Goal: Consume media (video, audio): Consume media (video, audio)

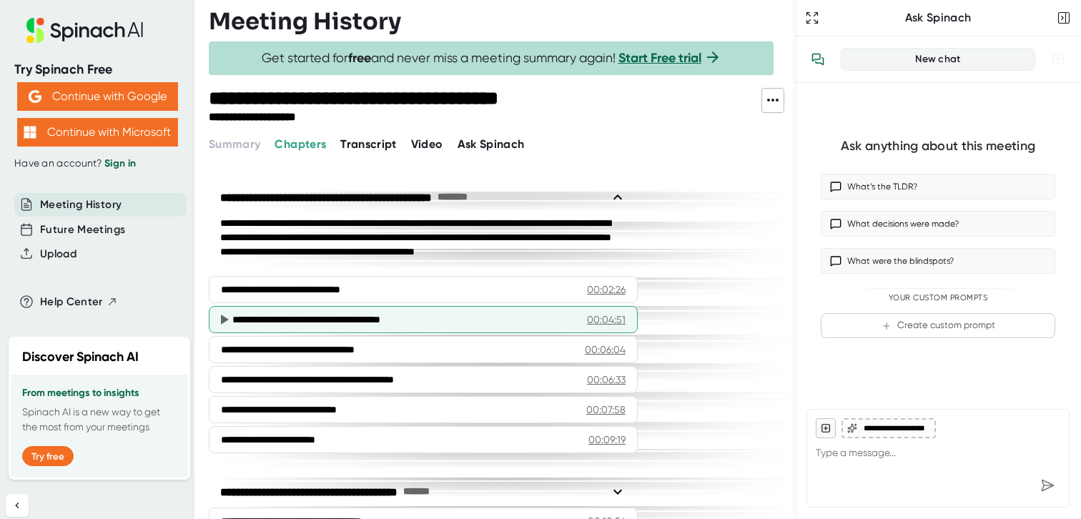
click at [398, 315] on div "**********" at bounding box center [404, 319] width 344 height 14
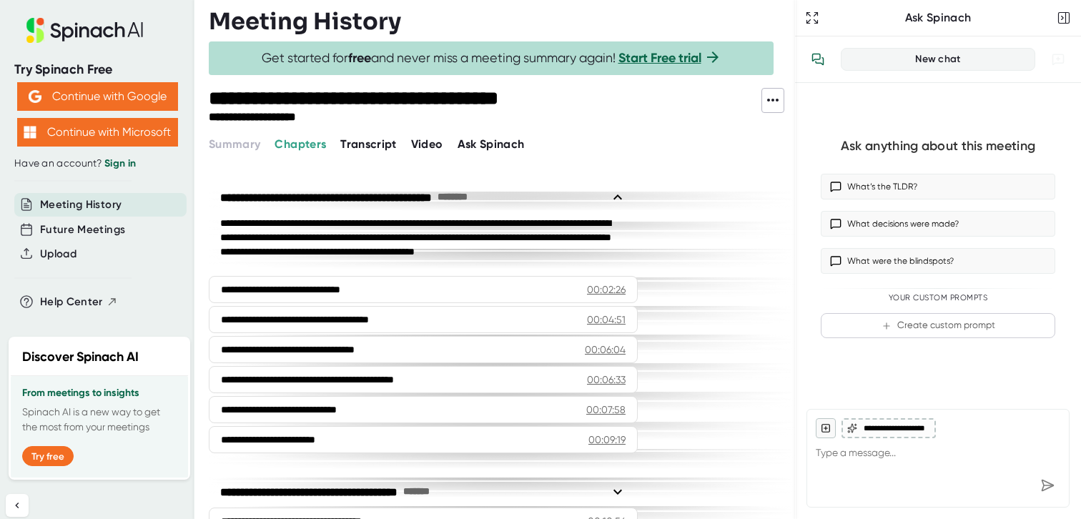
click at [426, 149] on span "Video" at bounding box center [427, 144] width 32 height 14
